Goal: Task Accomplishment & Management: Complete application form

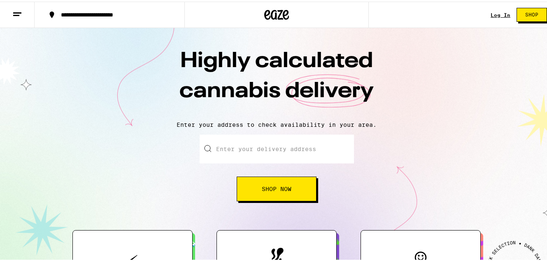
click at [498, 13] on link "Log In" at bounding box center [501, 13] width 20 height 5
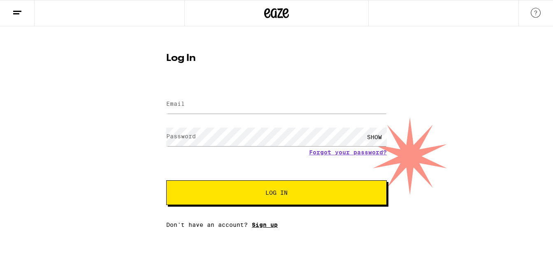
click at [267, 223] on link "Sign up" at bounding box center [265, 225] width 26 height 7
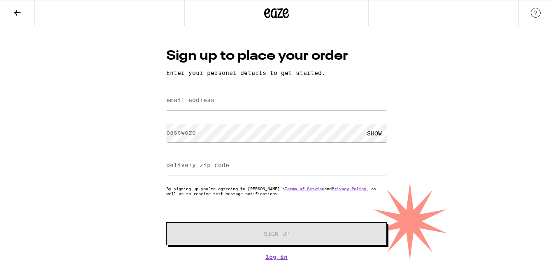
click at [261, 98] on input "email address" at bounding box center [276, 100] width 221 height 19
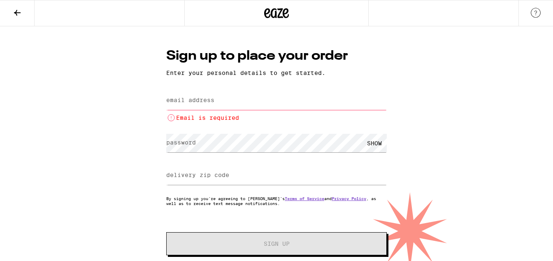
paste input "[PERSON_NAME][EMAIL_ADDRESS][DOMAIN_NAME]"
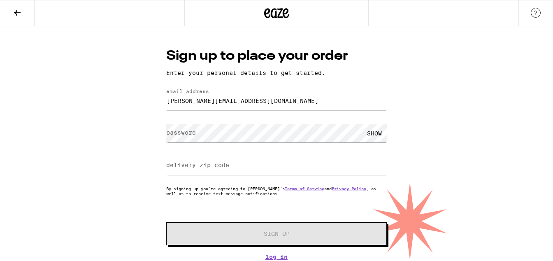
type input "[PERSON_NAME][EMAIL_ADDRESS][DOMAIN_NAME]"
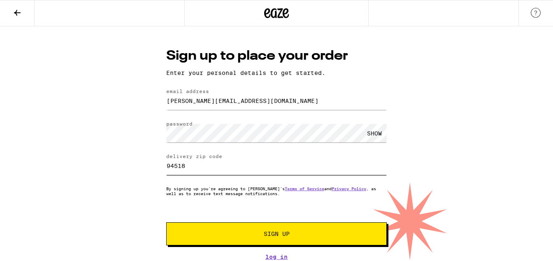
type input "94518"
click at [304, 234] on span "Sign Up" at bounding box center [277, 234] width 164 height 6
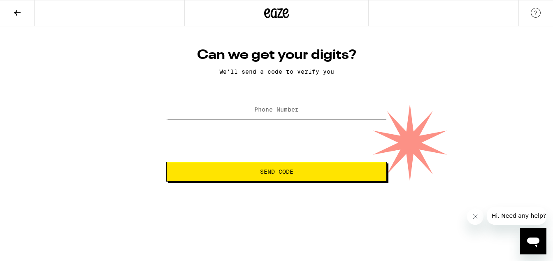
click at [268, 107] on label "Phone Number" at bounding box center [276, 109] width 44 height 7
type input "[PHONE_NUMBER]"
click at [289, 180] on button "Send Code" at bounding box center [276, 172] width 221 height 20
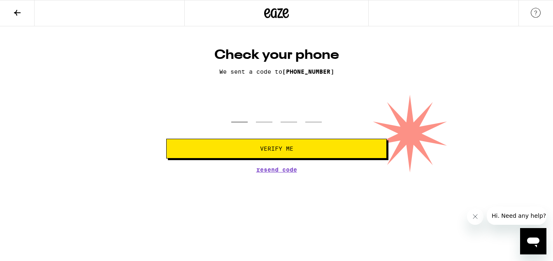
click at [238, 117] on input "tel" at bounding box center [239, 110] width 16 height 24
